Goal: Transaction & Acquisition: Download file/media

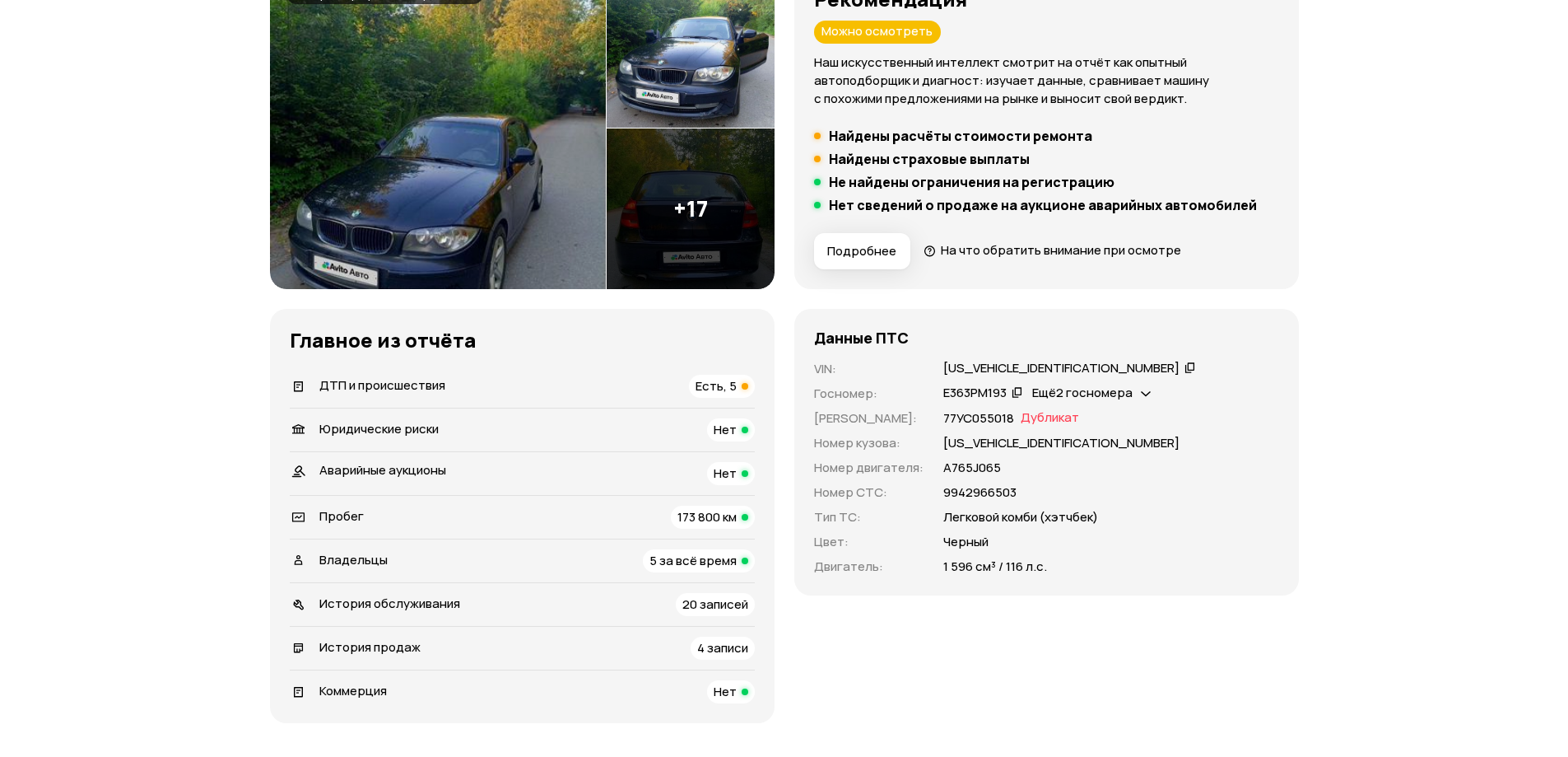
scroll to position [82, 0]
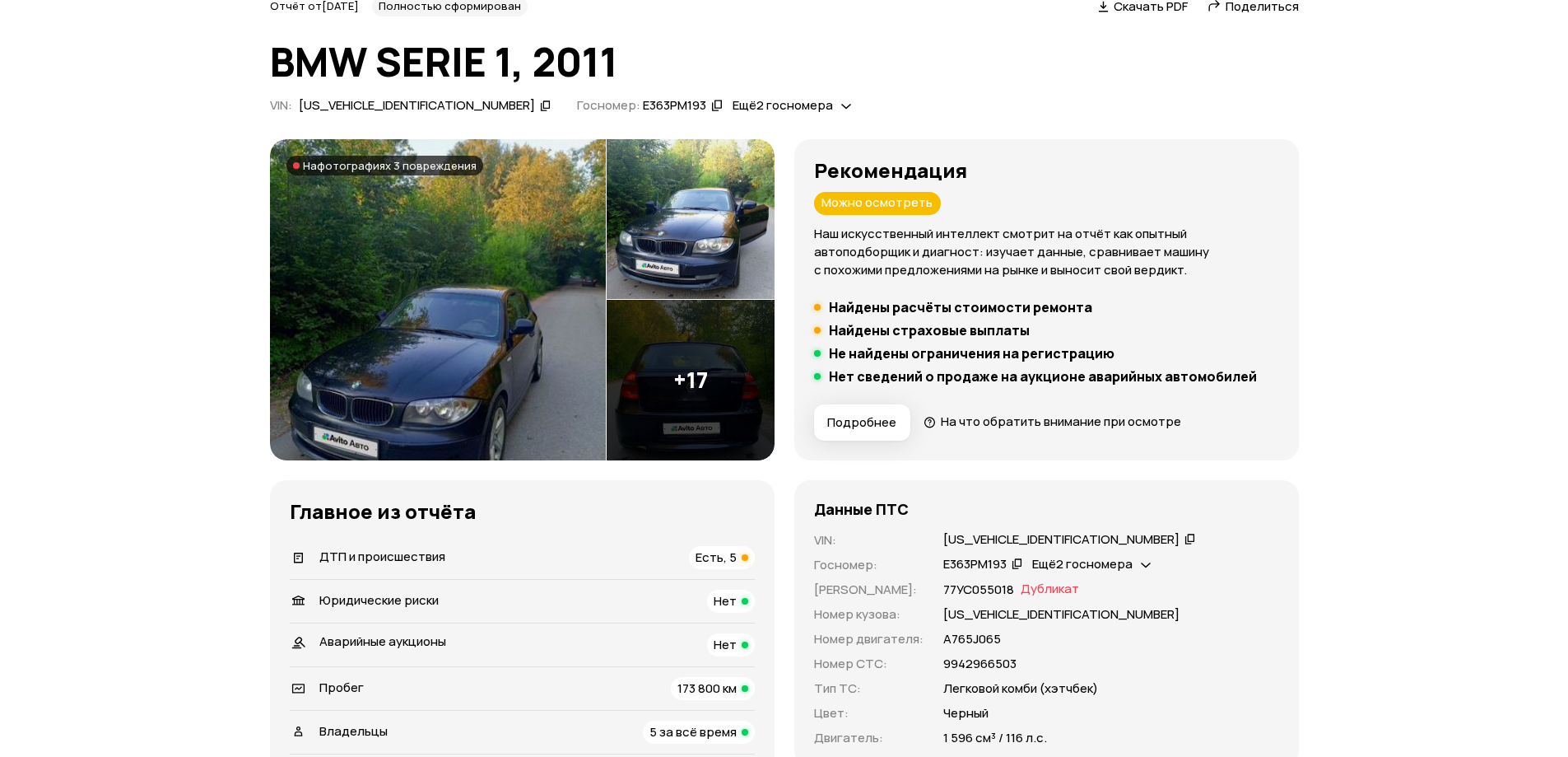
click at [1147, 8] on span "Скачать PDF" at bounding box center [1151, 6] width 74 height 17
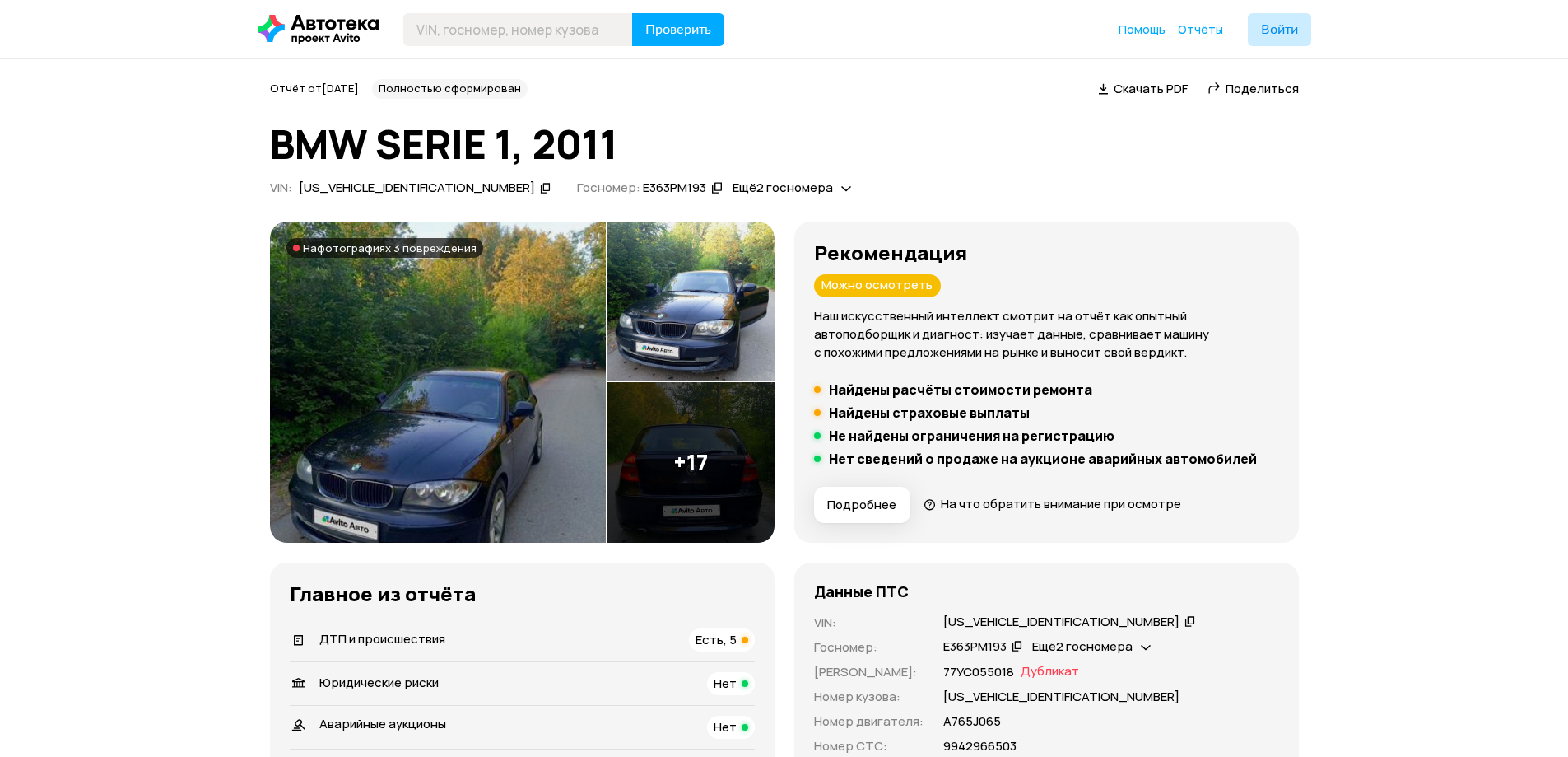
click at [1156, 87] on span "Скачать PDF" at bounding box center [1151, 88] width 74 height 17
